Goal: Information Seeking & Learning: Learn about a topic

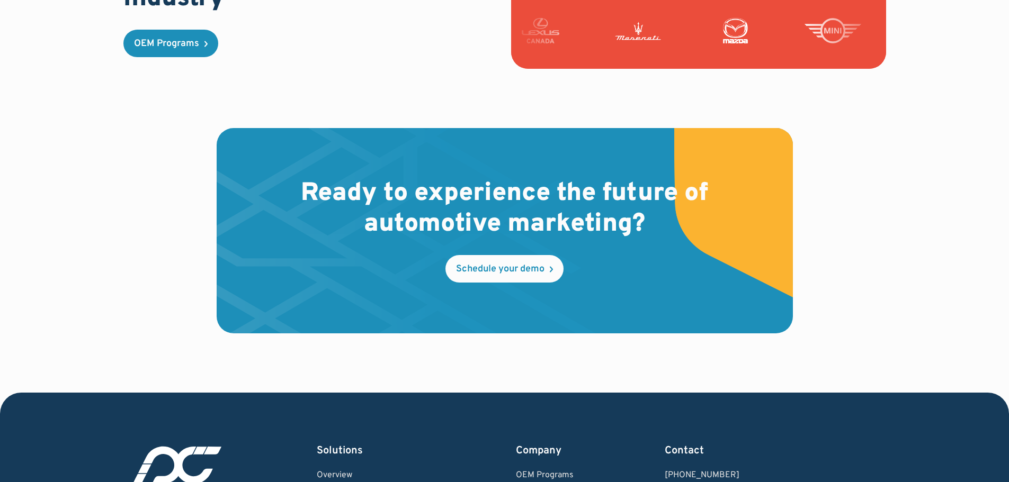
scroll to position [3220, 0]
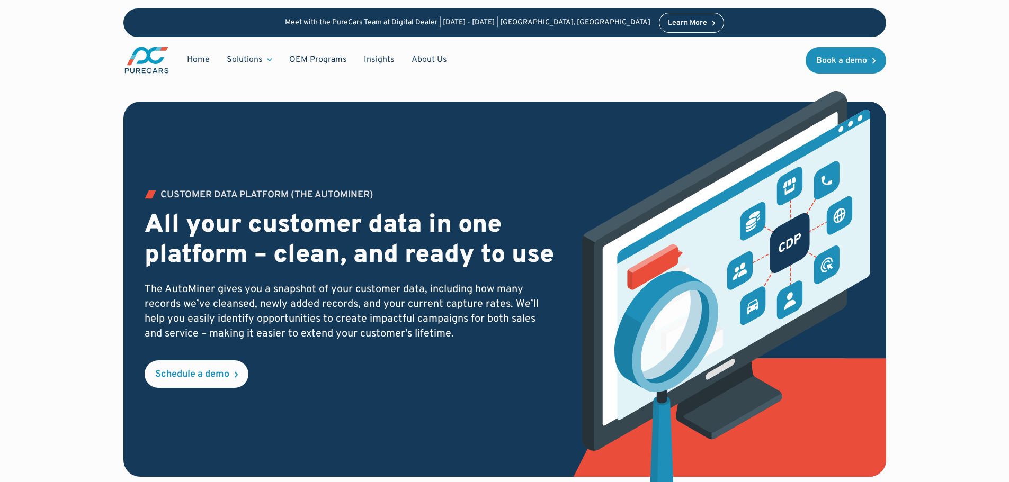
click at [570, 262] on img at bounding box center [720, 305] width 300 height 428
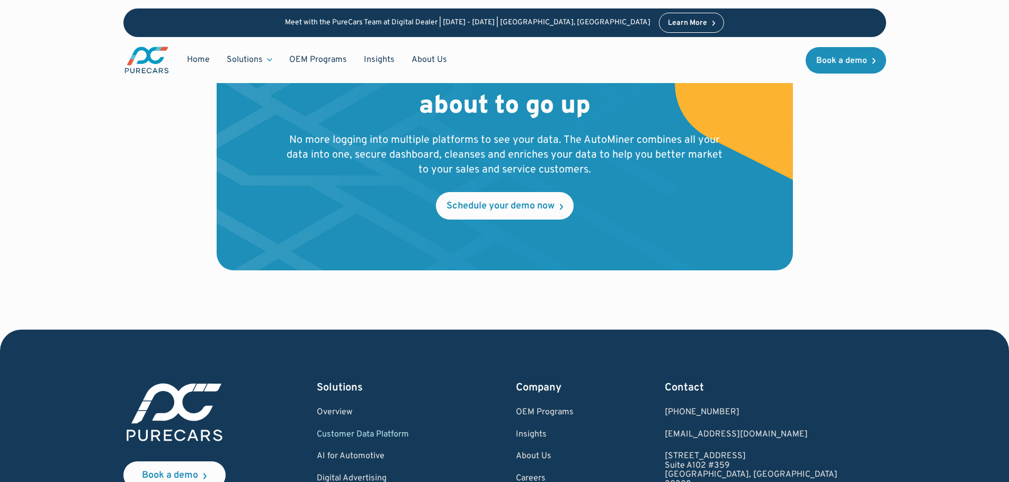
scroll to position [3601, 0]
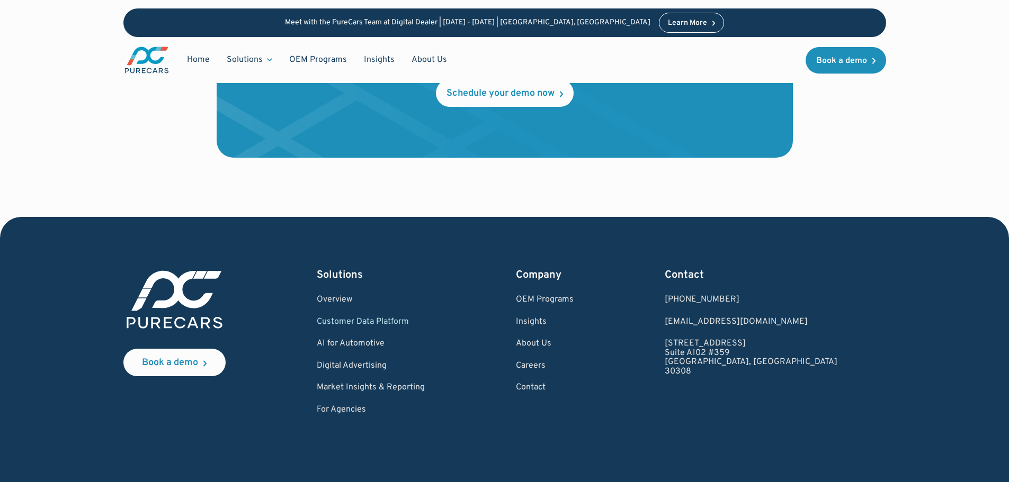
click at [775, 233] on div "Book a demo Solutions Overview Customer Data Platform AI for Automotive Digital…" at bounding box center [504, 374] width 908 height 315
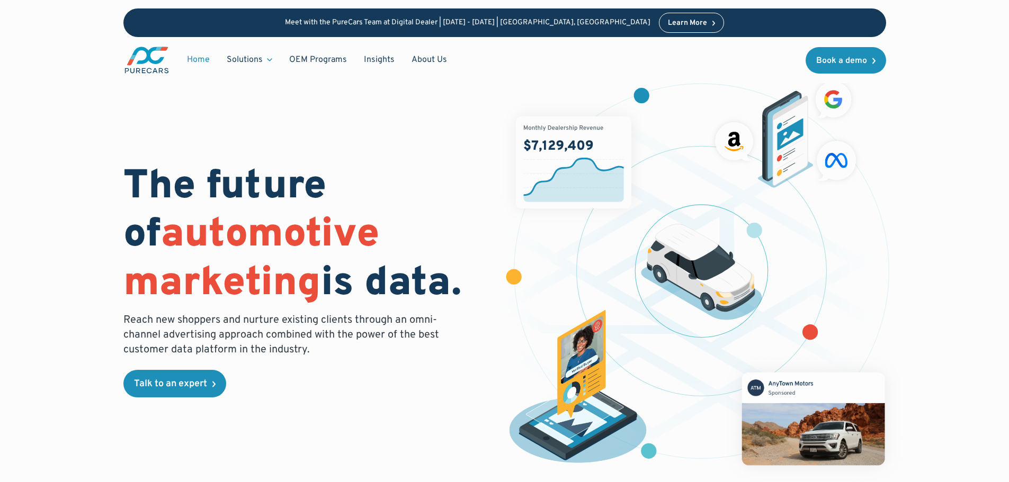
click at [407, 150] on div "The future of automotive marketing is data. Reach new shoppers and nurture exis…" at bounding box center [504, 276] width 763 height 417
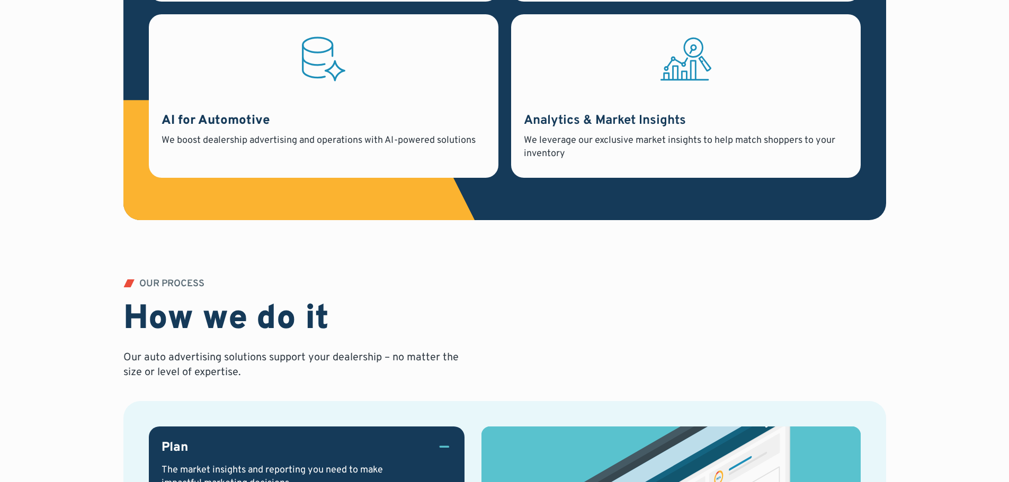
scroll to position [1377, 0]
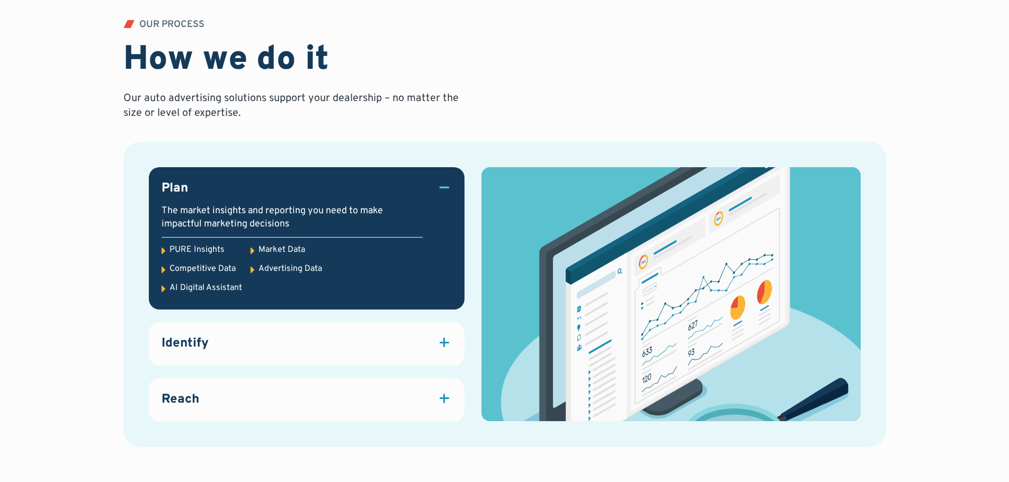
click at [396, 342] on div "Identify" at bounding box center [307, 344] width 290 height 18
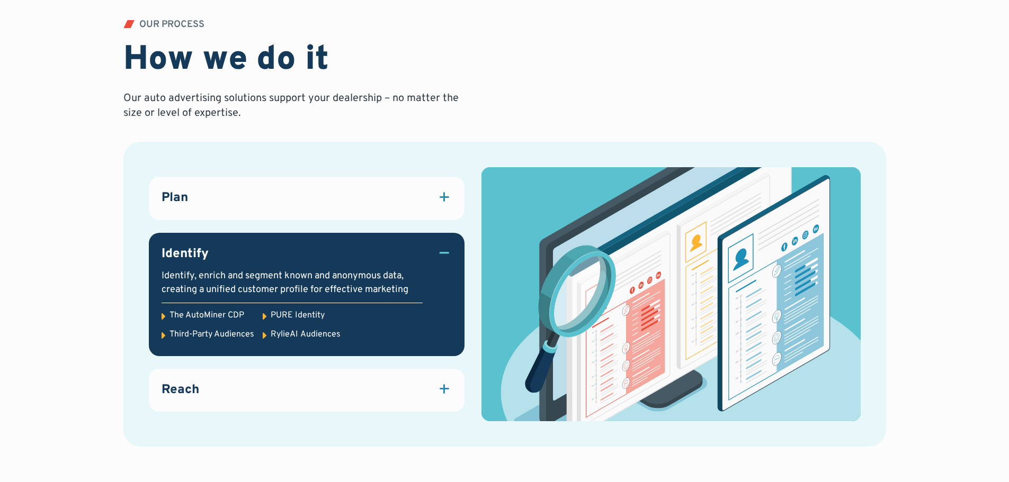
click at [357, 401] on link "Reach Attract quality traffic to your website and dealership with marketing sol…" at bounding box center [307, 390] width 316 height 43
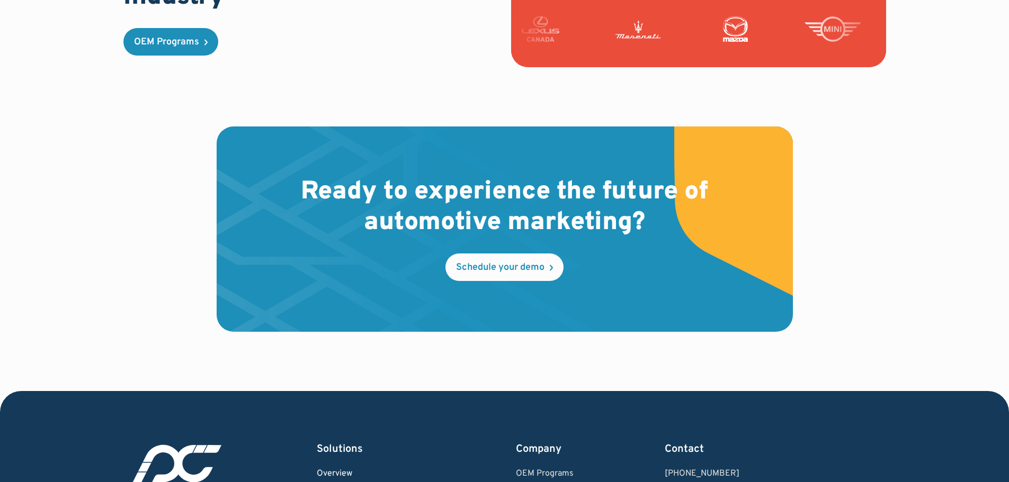
scroll to position [3239, 0]
